Goal: Task Accomplishment & Management: Manage account settings

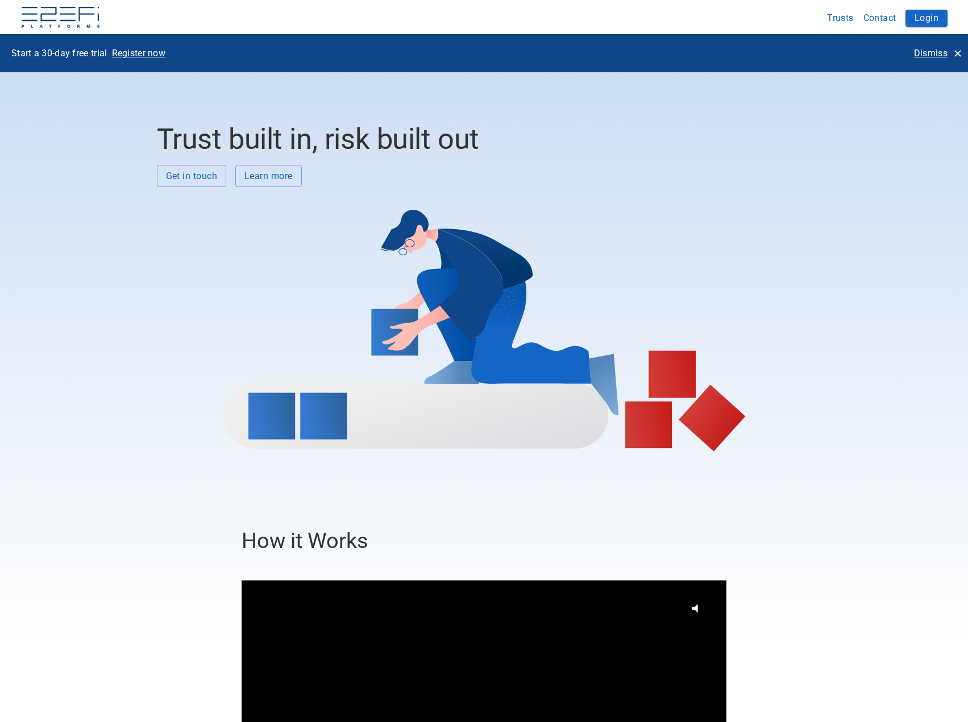
click at [920, 48] on p "Dismiss" at bounding box center [931, 53] width 34 height 13
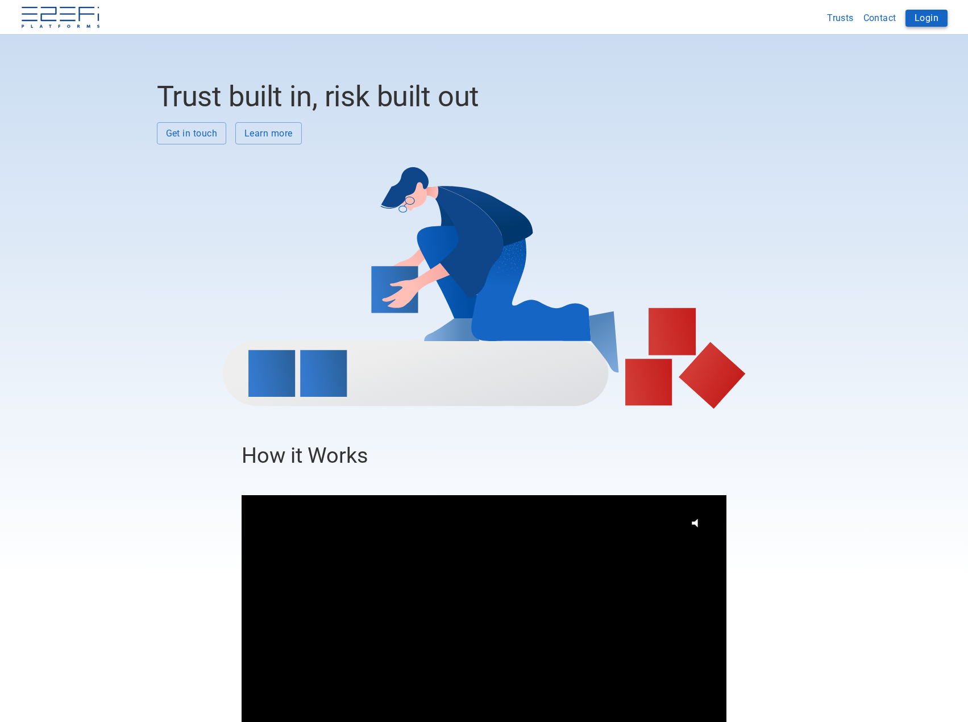
click at [935, 15] on button "Login" at bounding box center [926, 18] width 42 height 17
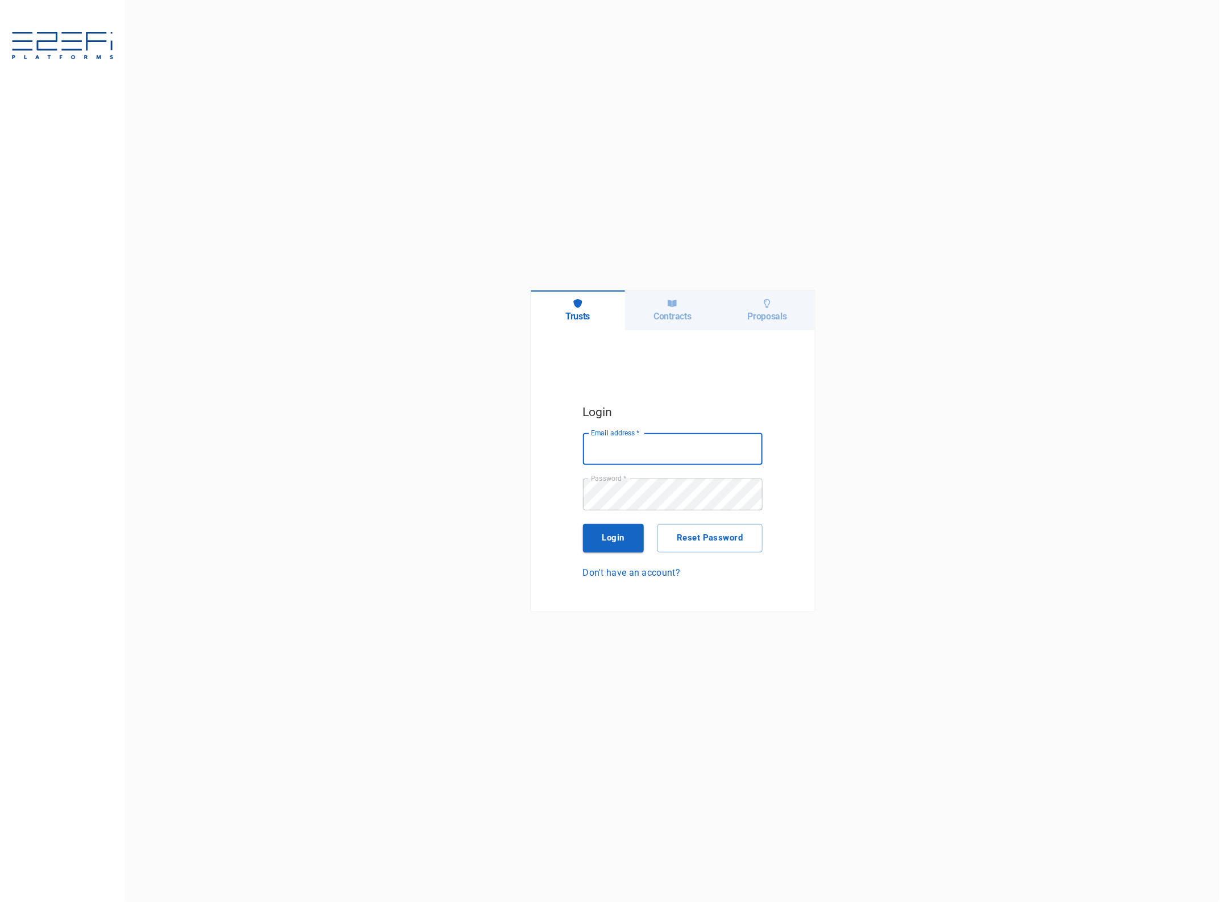
click at [632, 444] on input "Email address   *" at bounding box center [673, 449] width 180 height 32
type input "[EMAIL_ADDRESS][DOMAIN_NAME]"
click at [601, 539] on button "Login" at bounding box center [613, 538] width 61 height 28
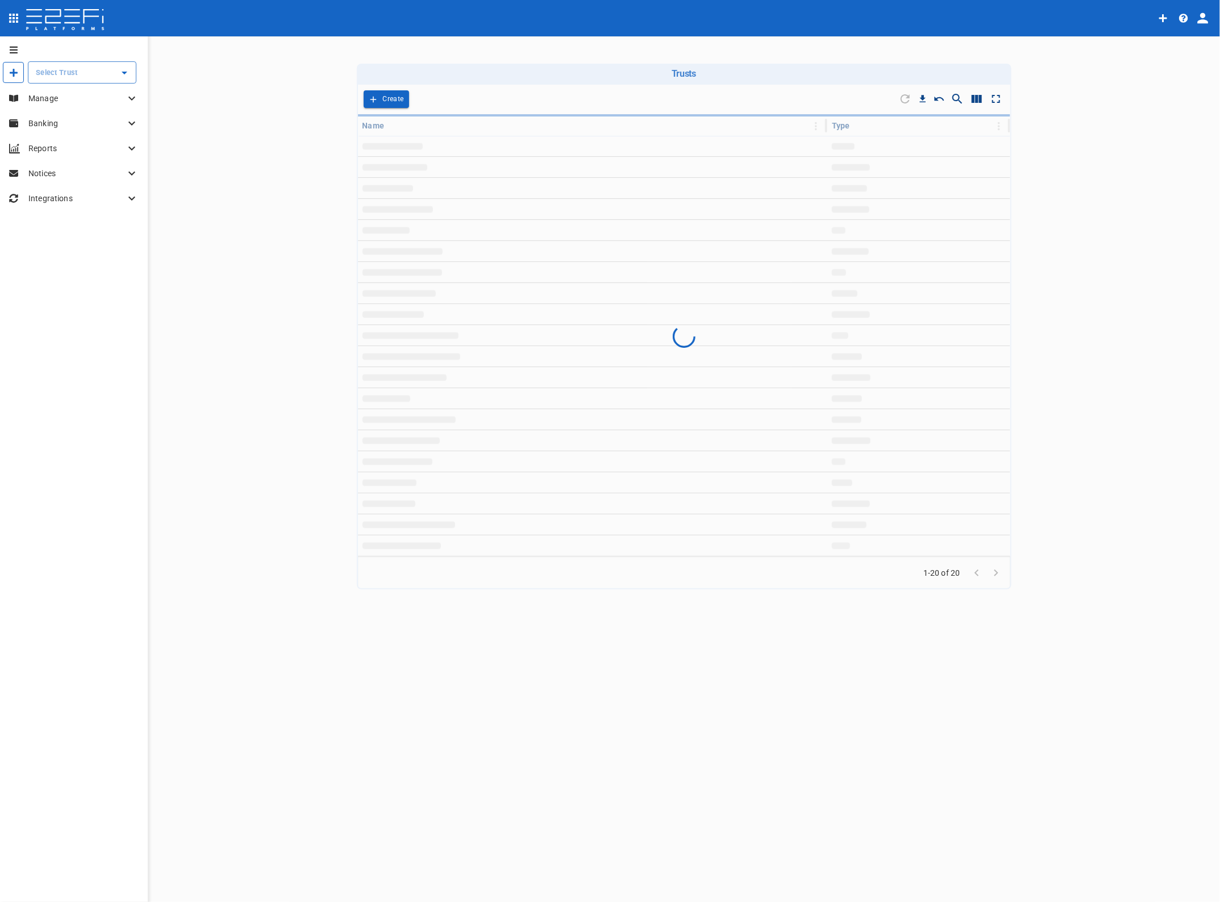
type input "LCC Beenleigh Aquatic Cntr Stage 2"
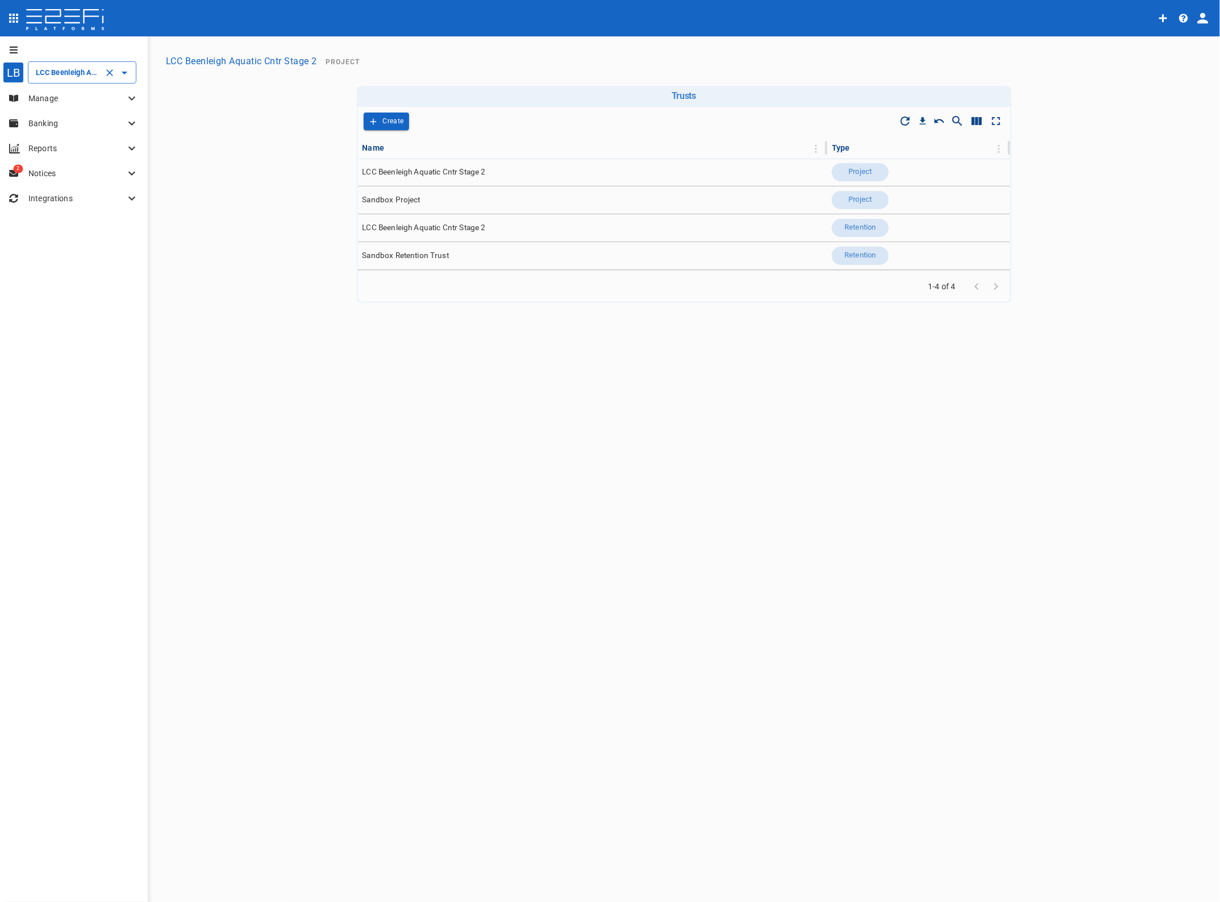
click at [58, 80] on div "LCC Beenleigh Aquatic Cntr Stage 2 ​" at bounding box center [82, 72] width 109 height 22
click at [49, 129] on p "LCC Beenleigh A..." at bounding box center [55, 129] width 75 height 13
click at [54, 95] on p "Manage" at bounding box center [76, 98] width 97 height 11
